Goal: Task Accomplishment & Management: Use online tool/utility

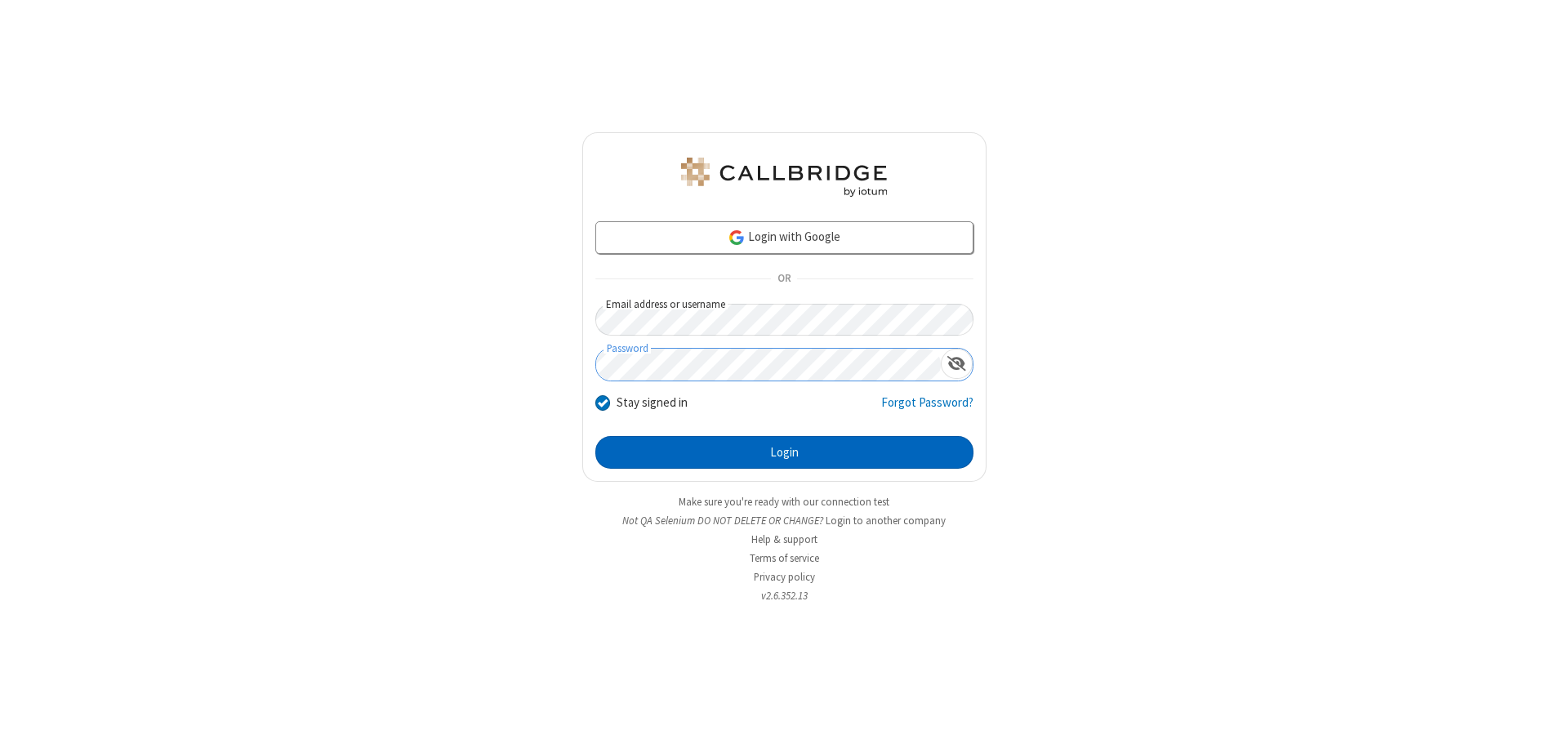
click at [784, 453] on button "Login" at bounding box center [784, 452] width 378 height 33
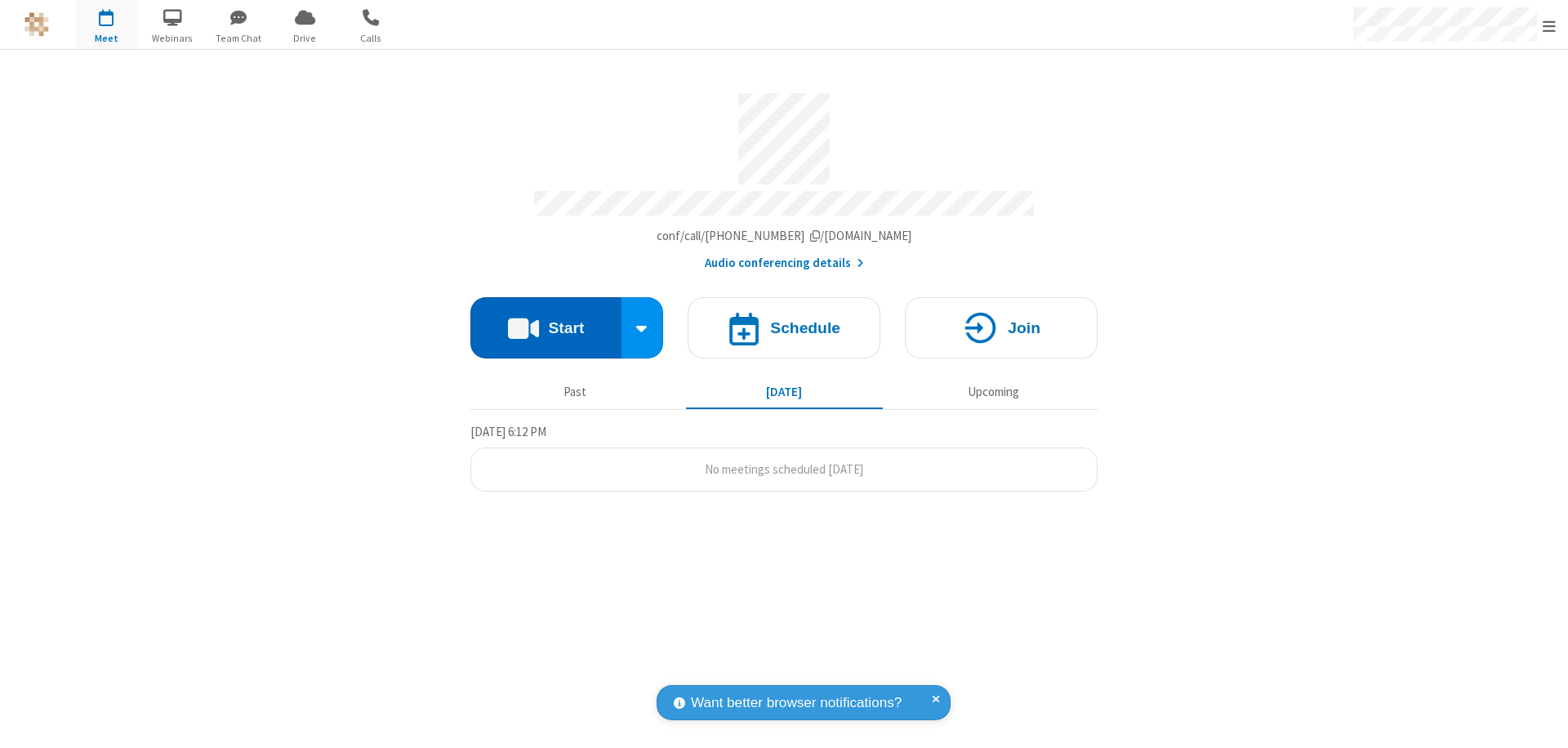
click at [545, 320] on button "Start" at bounding box center [545, 328] width 151 height 61
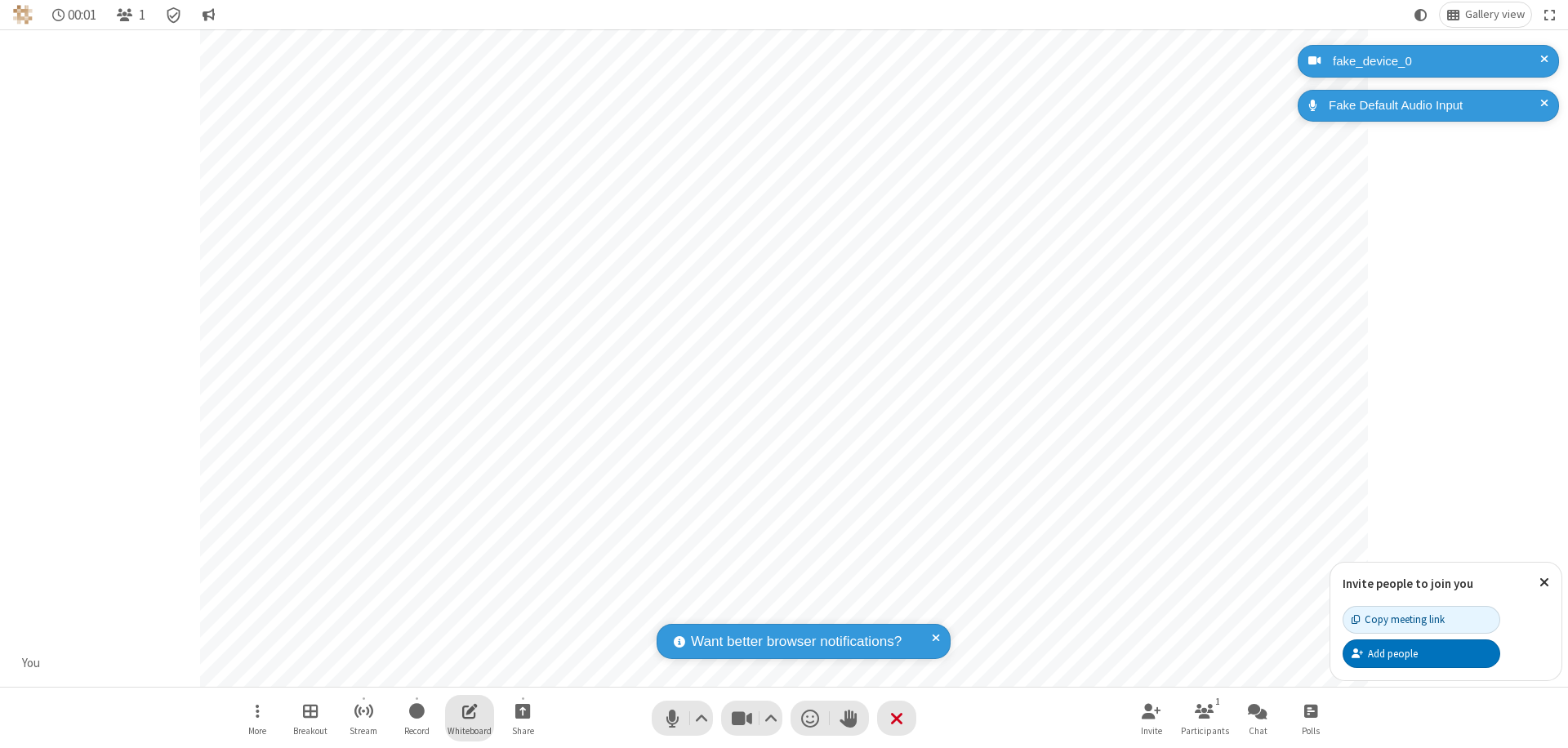
click at [469, 710] on span "Open shared whiteboard" at bounding box center [470, 710] width 16 height 21
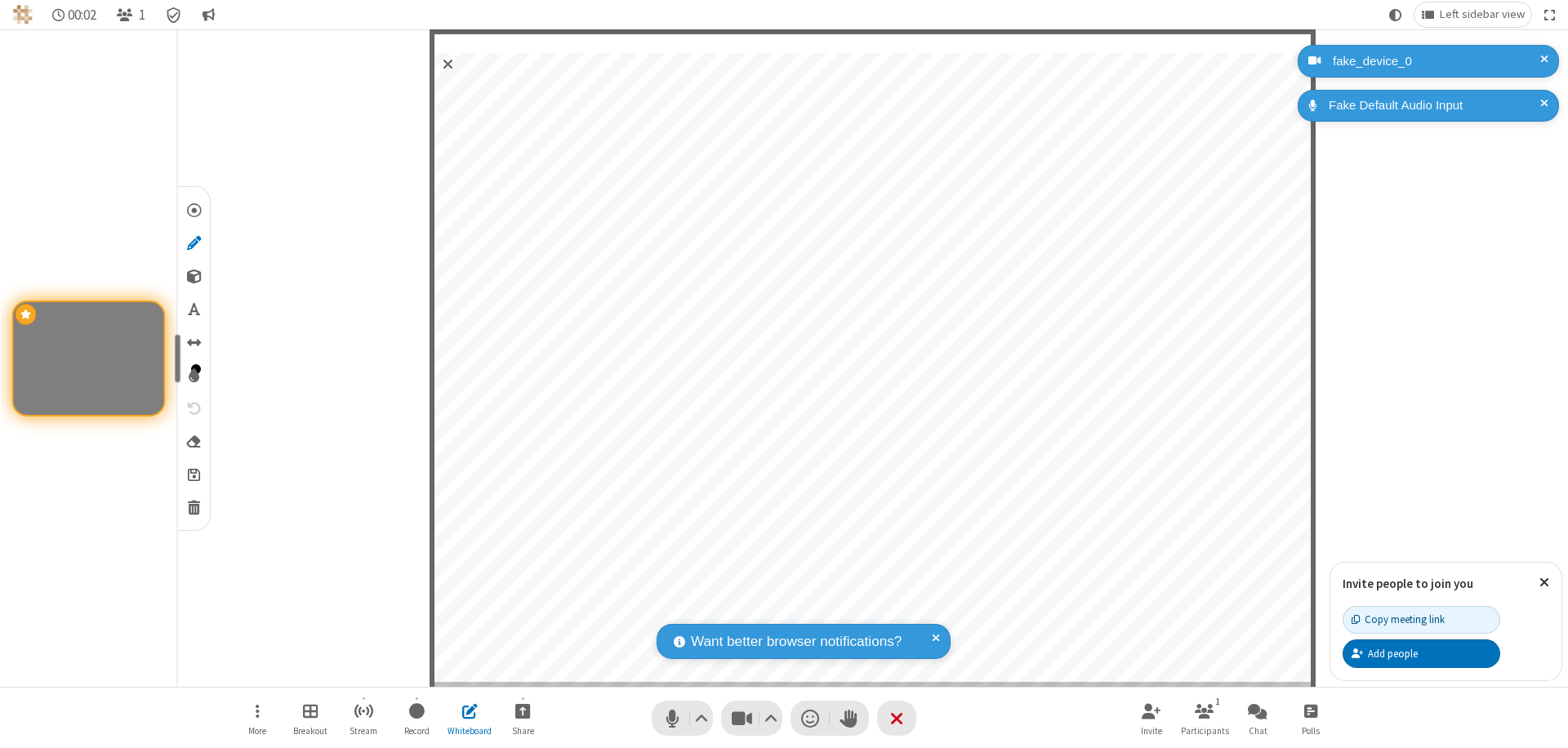
click at [193, 473] on span "Save" at bounding box center [194, 473] width 12 height 17
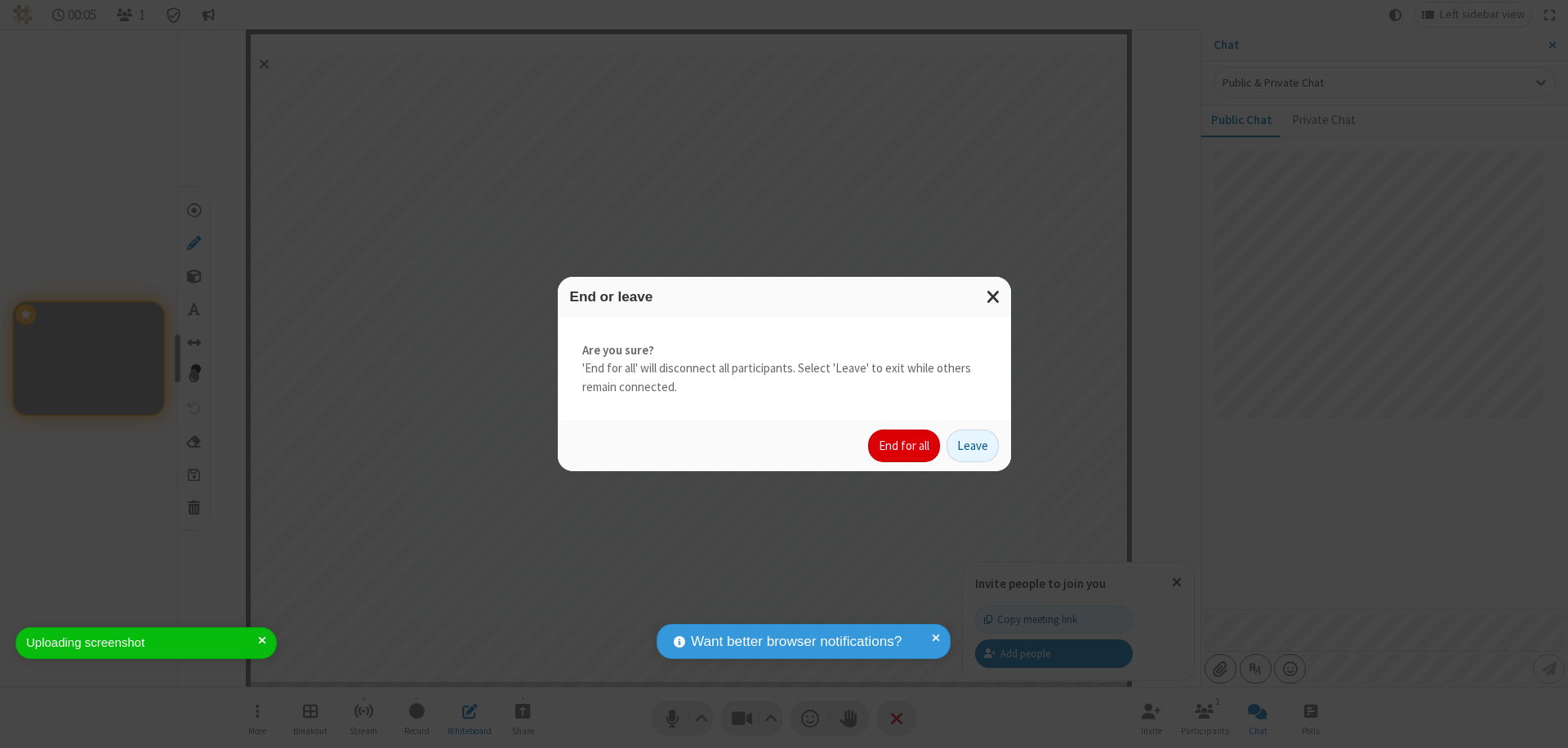
click at [905, 446] on button "End for all" at bounding box center [904, 446] width 72 height 33
